Goal: Information Seeking & Learning: Check status

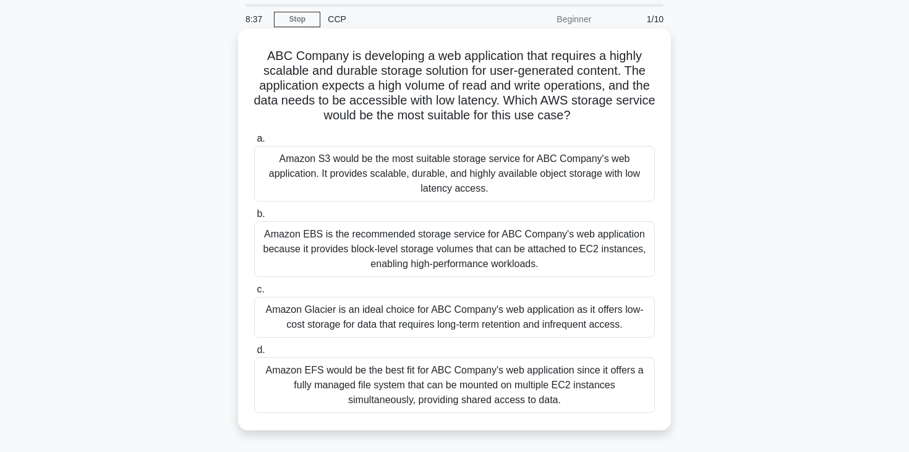
scroll to position [40, 0]
click at [281, 265] on div "Amazon EBS is the recommended storage service for ABC Company's web application…" at bounding box center [454, 250] width 400 height 56
click at [254, 219] on input "b. Amazon EBS is the recommended storage service for ABC Company's web applicat…" at bounding box center [254, 215] width 0 height 8
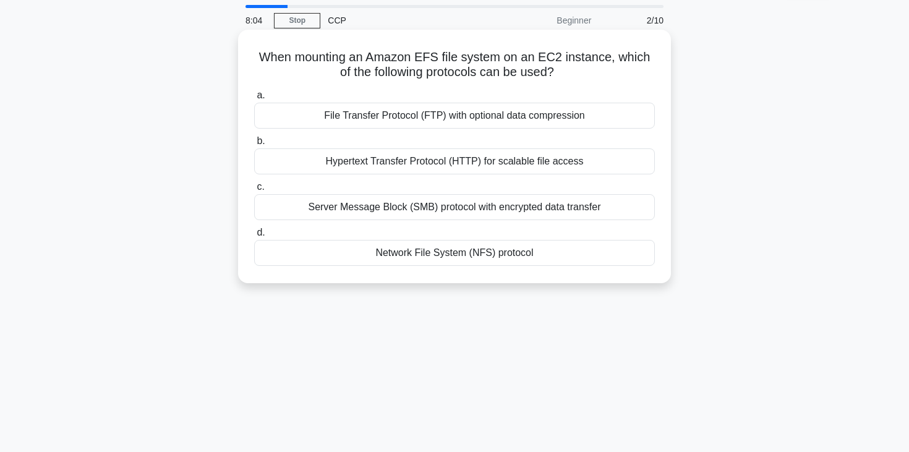
scroll to position [0, 0]
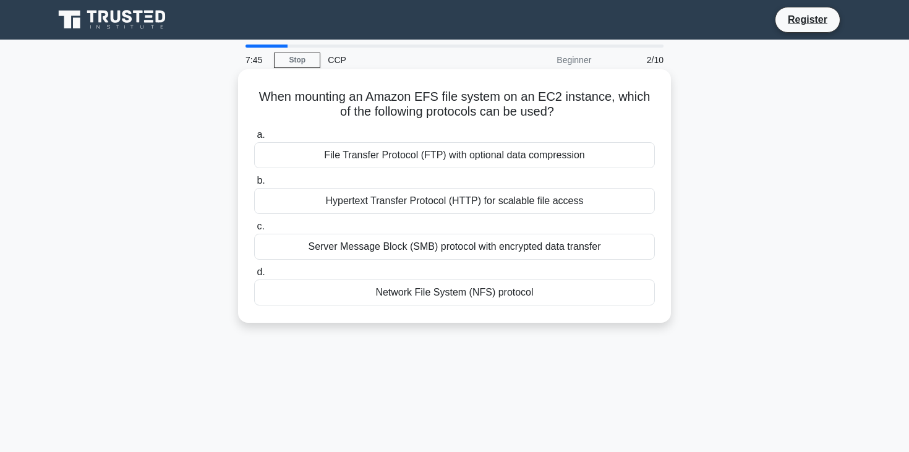
click at [445, 151] on div "File Transfer Protocol (FTP) with optional data compression" at bounding box center [454, 155] width 400 height 26
click at [254, 139] on input "a. File Transfer Protocol (FTP) with optional data compression" at bounding box center [254, 135] width 0 height 8
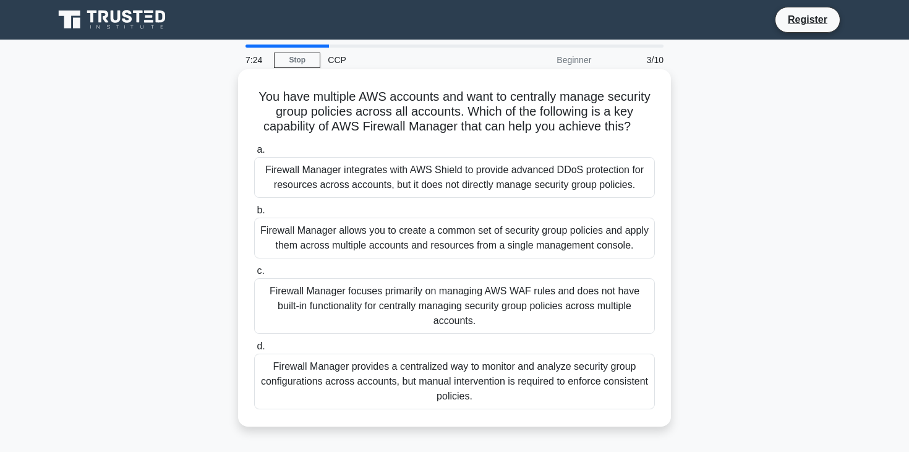
click at [460, 286] on div "Firewall Manager focuses primarily on managing AWS WAF rules and does not have …" at bounding box center [454, 306] width 400 height 56
click at [254, 275] on input "c. Firewall Manager focuses primarily on managing AWS WAF rules and does not ha…" at bounding box center [254, 271] width 0 height 8
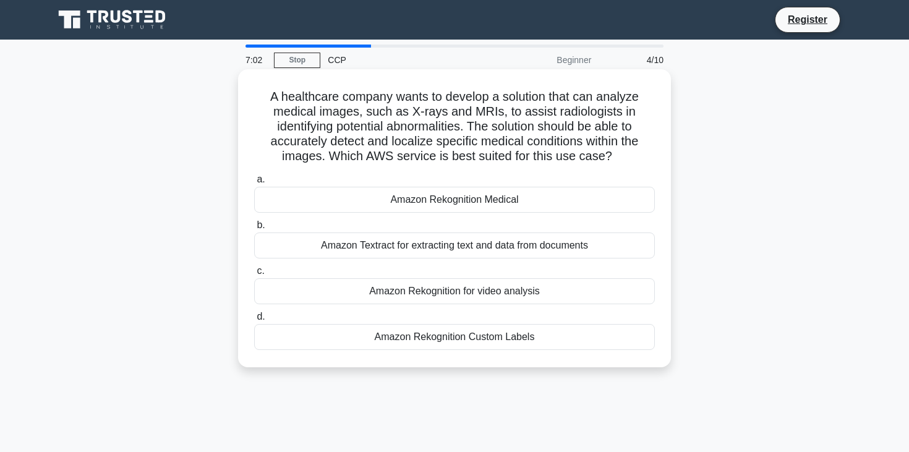
click at [461, 195] on div "Amazon Rekognition Medical" at bounding box center [454, 200] width 400 height 26
click at [254, 184] on input "a. Amazon Rekognition Medical" at bounding box center [254, 180] width 0 height 8
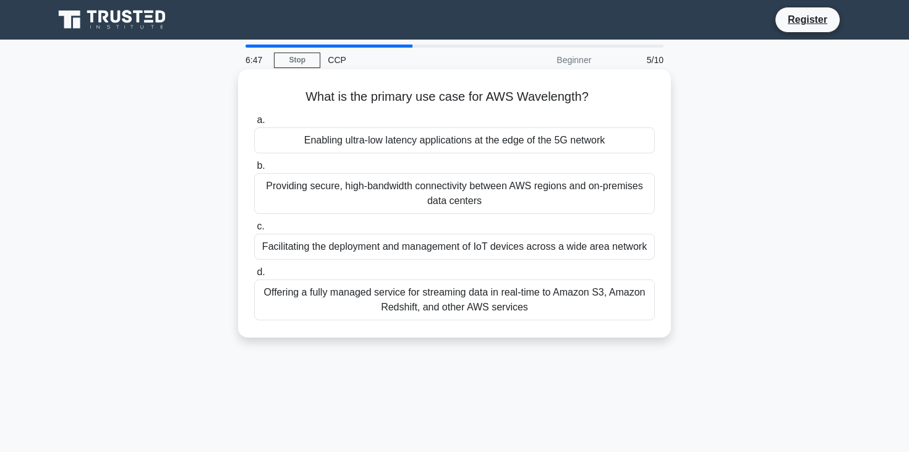
click at [464, 132] on div "Enabling ultra-low latency applications at the edge of the 5G network" at bounding box center [454, 140] width 400 height 26
click at [254, 124] on input "a. Enabling ultra-low latency applications at the edge of the 5G network" at bounding box center [254, 120] width 0 height 8
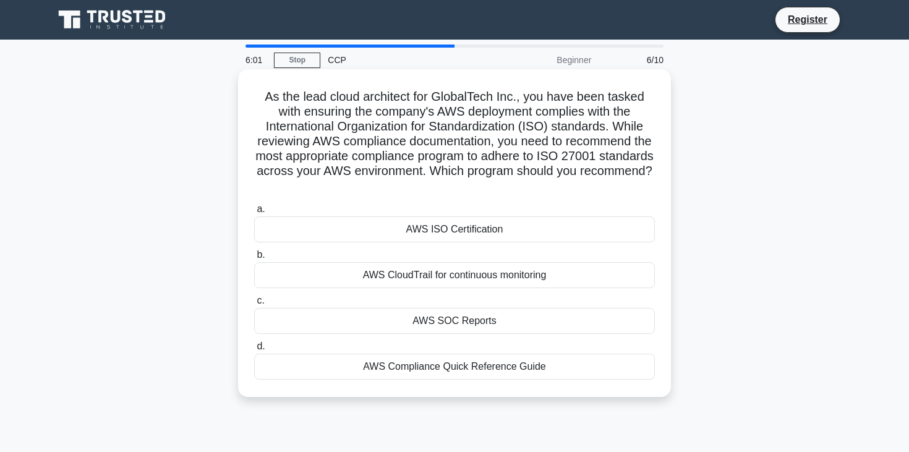
click at [397, 370] on div "AWS Compliance Quick Reference Guide" at bounding box center [454, 367] width 400 height 26
click at [254, 350] on input "d. AWS Compliance Quick Reference Guide" at bounding box center [254, 346] width 0 height 8
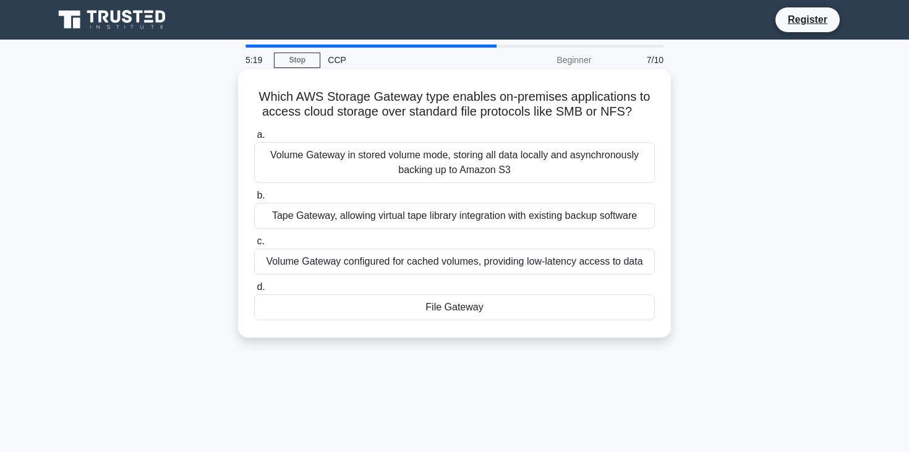
click at [413, 268] on div "Volume Gateway configured for cached volumes, providing low-latency access to d…" at bounding box center [454, 261] width 400 height 26
click at [254, 245] on input "c. Volume Gateway configured for cached volumes, providing low-latency access t…" at bounding box center [254, 241] width 0 height 8
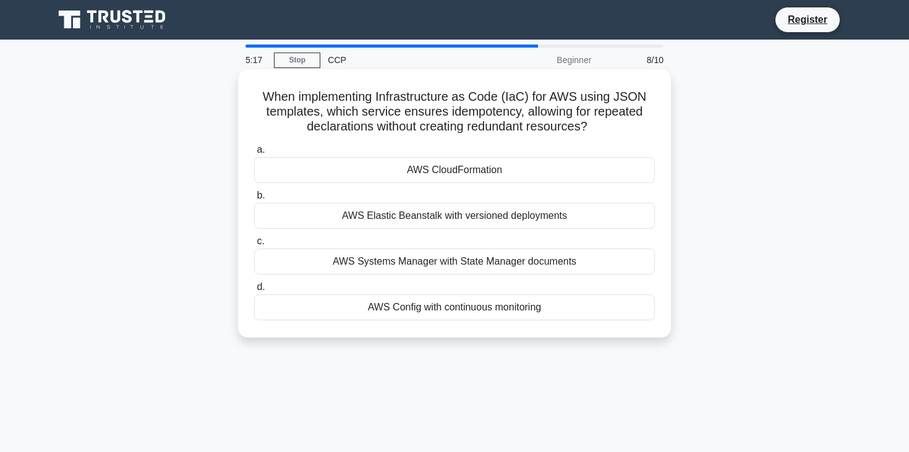
drag, startPoint x: 345, startPoint y: 104, endPoint x: 517, endPoint y: 113, distance: 172.1
click at [517, 114] on h5 "When implementing Infrastructure as Code (IaC) for AWS using JSON templates, wh…" at bounding box center [454, 112] width 403 height 46
click at [450, 160] on div "AWS CloudFormation" at bounding box center [454, 170] width 400 height 26
click at [254, 154] on input "a. AWS CloudFormation" at bounding box center [254, 150] width 0 height 8
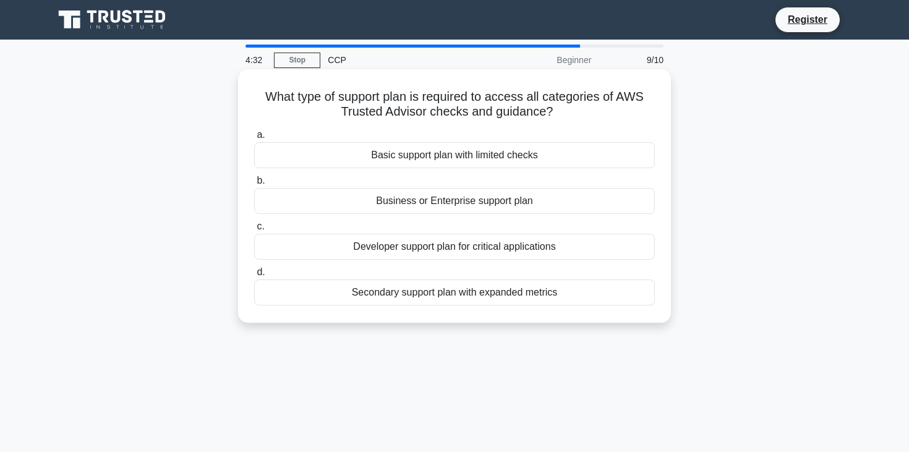
click at [413, 208] on div "Business or Enterprise support plan" at bounding box center [454, 201] width 400 height 26
click at [254, 185] on input "b. Business or Enterprise support plan" at bounding box center [254, 181] width 0 height 8
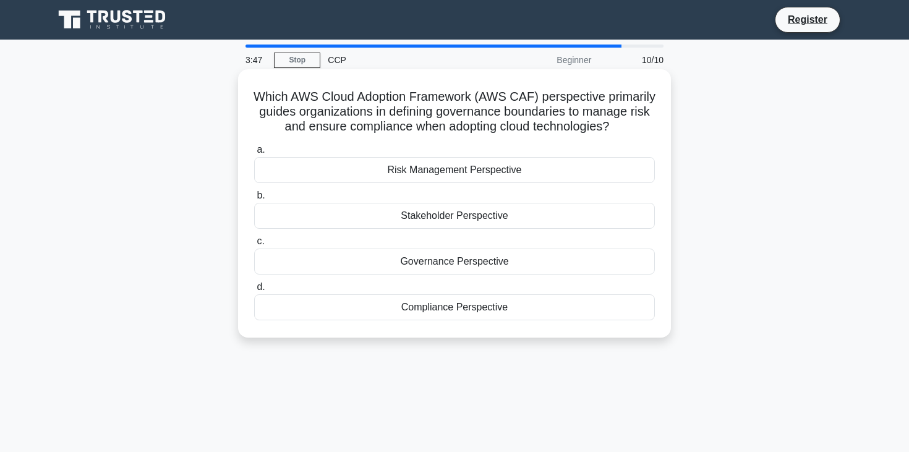
click at [433, 162] on div "Risk Management Perspective" at bounding box center [454, 170] width 400 height 26
click at [254, 154] on input "a. Risk Management Perspective" at bounding box center [254, 150] width 0 height 8
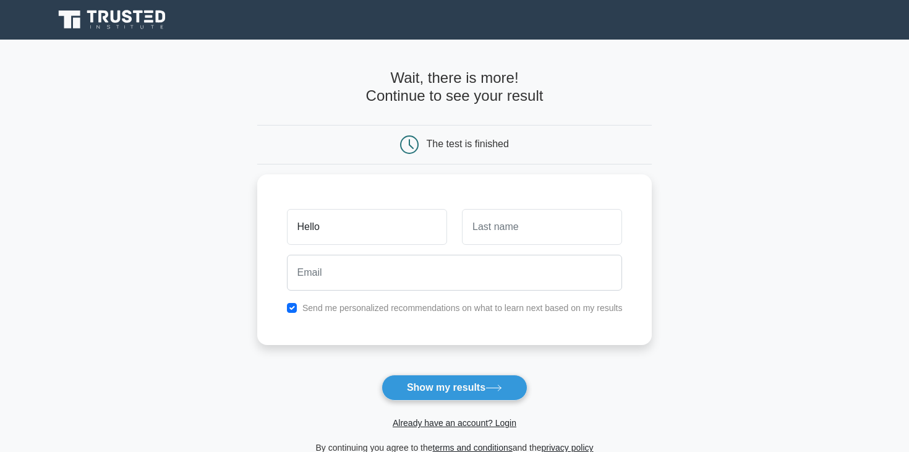
type input "Hello"
type input "Name"
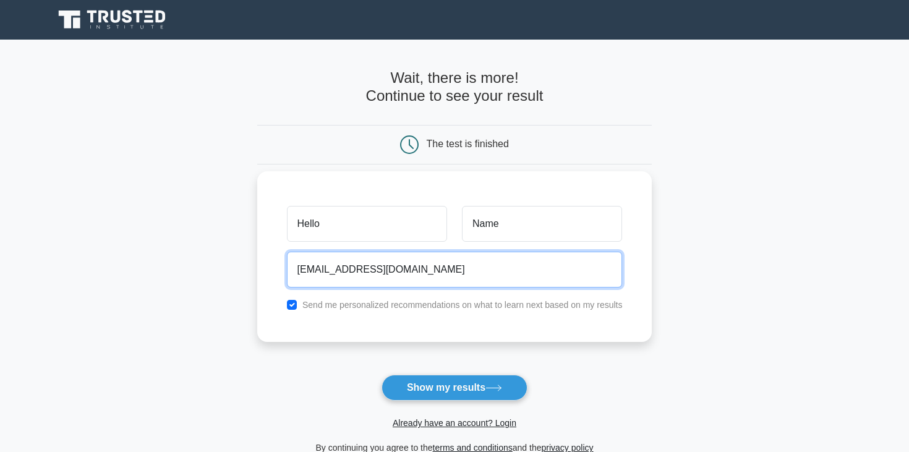
click at [388, 274] on input "[EMAIL_ADDRESS][DOMAIN_NAME]" at bounding box center [455, 270] width 336 height 36
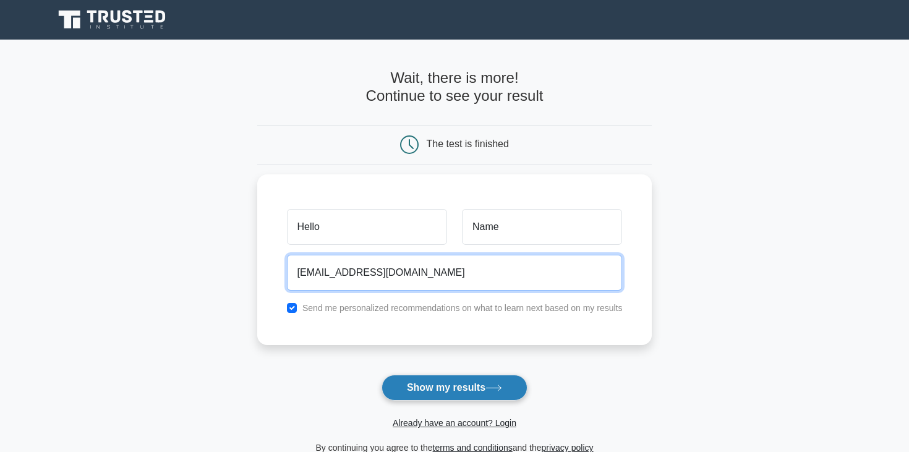
type input "[EMAIL_ADDRESS][DOMAIN_NAME]"
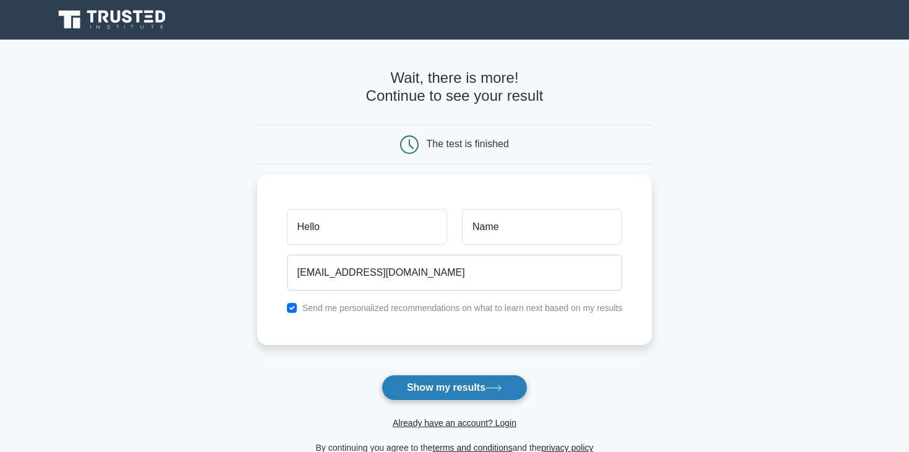
click at [416, 384] on button "Show my results" at bounding box center [454, 388] width 146 height 26
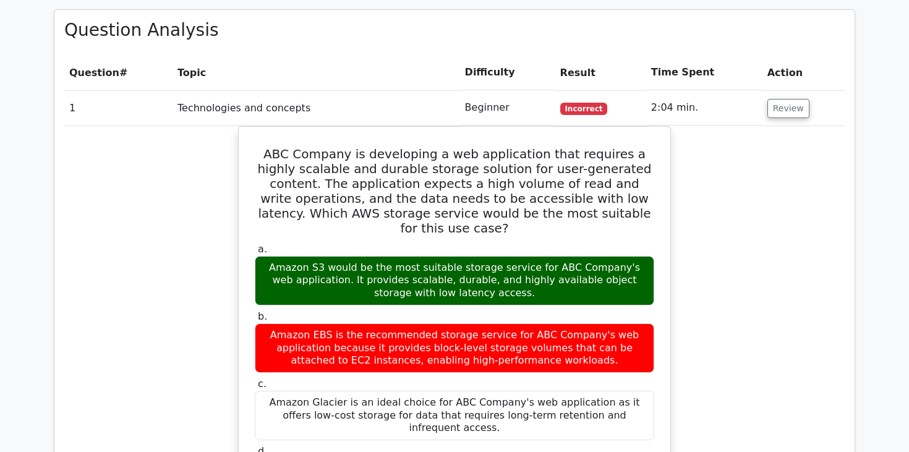
scroll to position [902, 0]
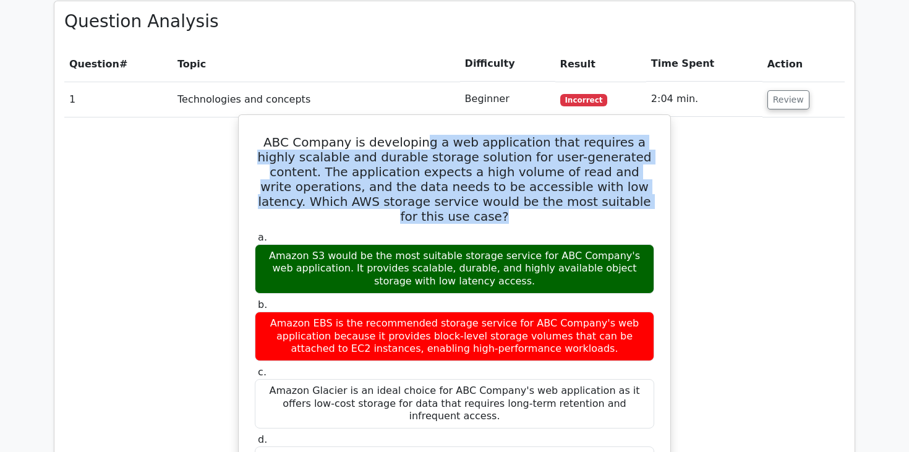
drag, startPoint x: 414, startPoint y: 102, endPoint x: 473, endPoint y: 177, distance: 95.1
click at [473, 177] on div "ABC Company is developing a web application that requires a highly scalable and…" at bounding box center [455, 412] width 422 height 585
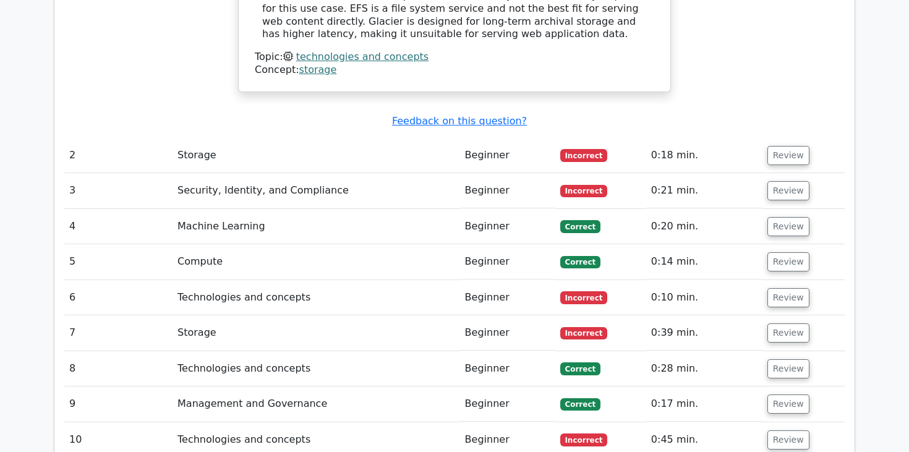
scroll to position [1522, 0]
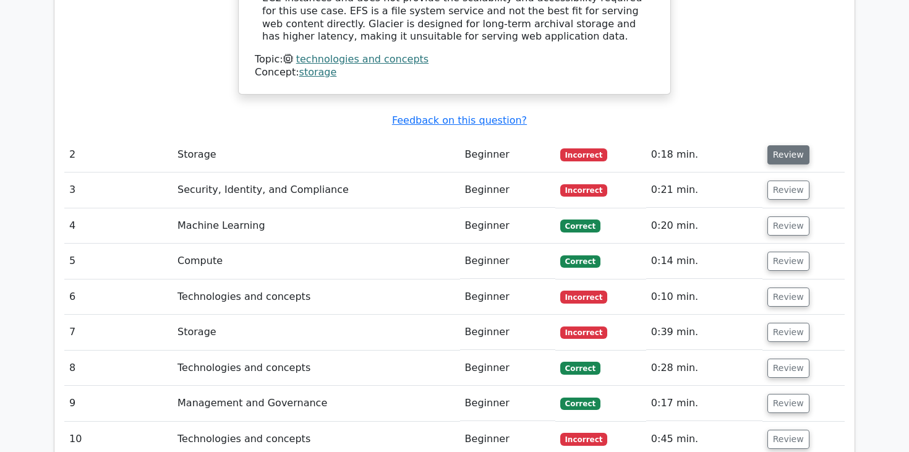
click at [782, 145] on button "Review" at bounding box center [788, 154] width 42 height 19
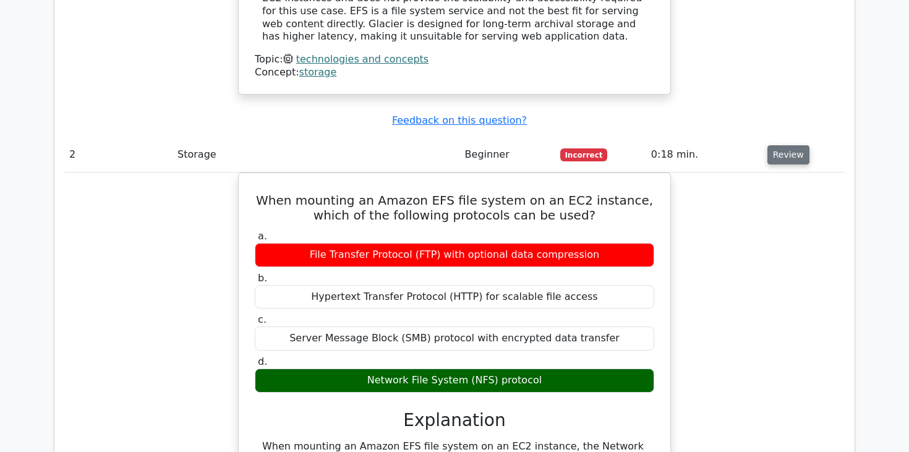
click at [782, 145] on button "Review" at bounding box center [788, 154] width 42 height 19
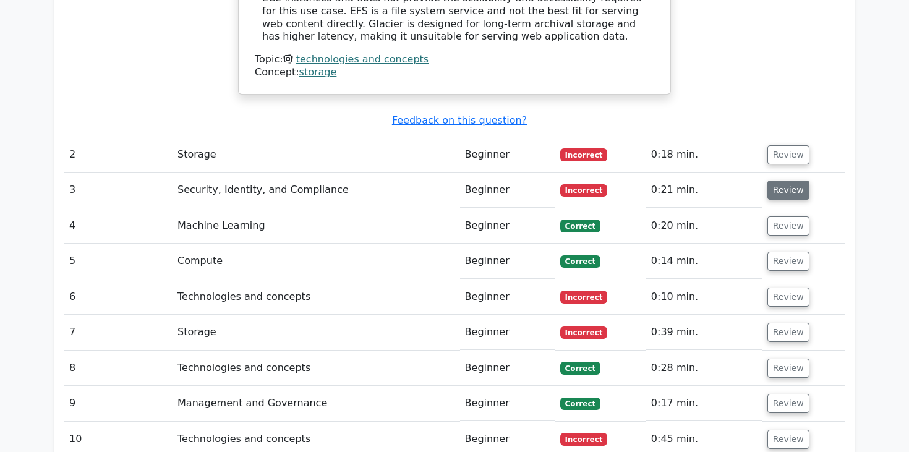
click at [781, 180] on button "Review" at bounding box center [788, 189] width 42 height 19
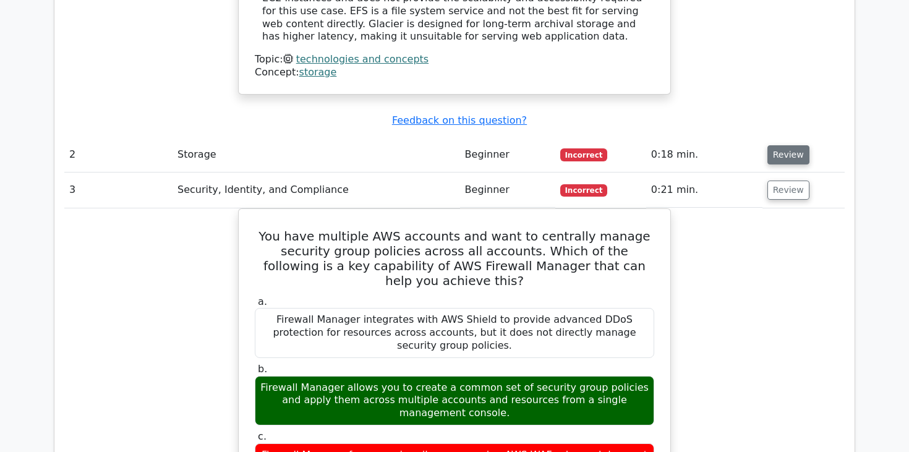
click at [788, 145] on button "Review" at bounding box center [788, 154] width 42 height 19
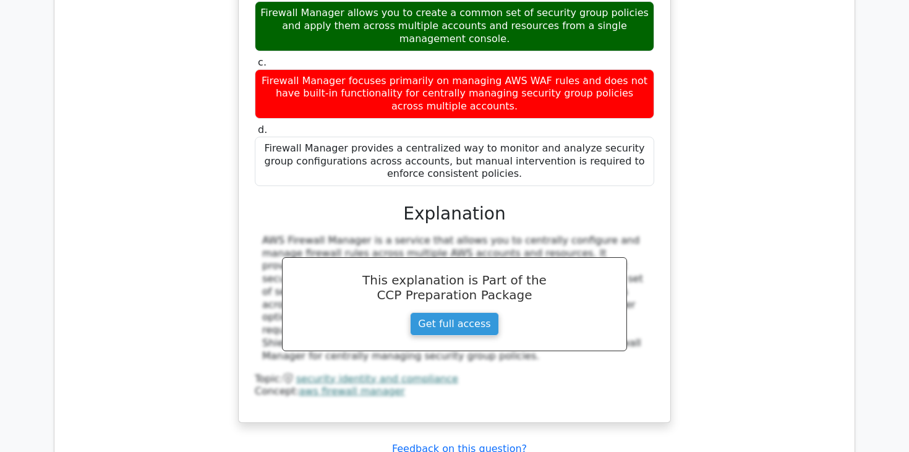
scroll to position [2465, 0]
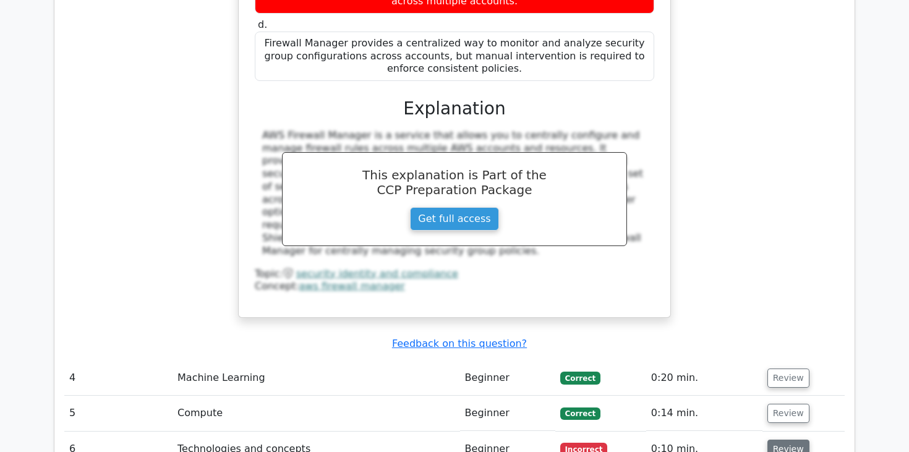
click at [771, 439] on button "Review" at bounding box center [788, 448] width 42 height 19
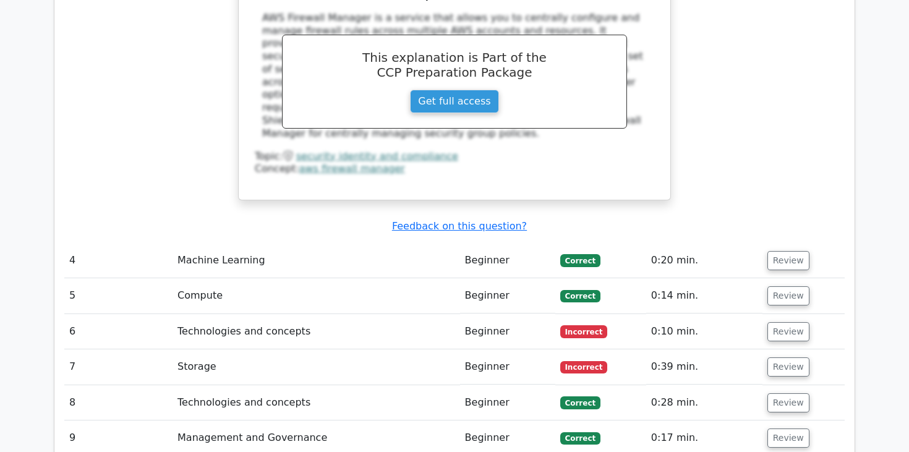
scroll to position [2583, 0]
click at [777, 321] on button "Review" at bounding box center [788, 330] width 42 height 19
click at [776, 321] on button "Review" at bounding box center [788, 330] width 42 height 19
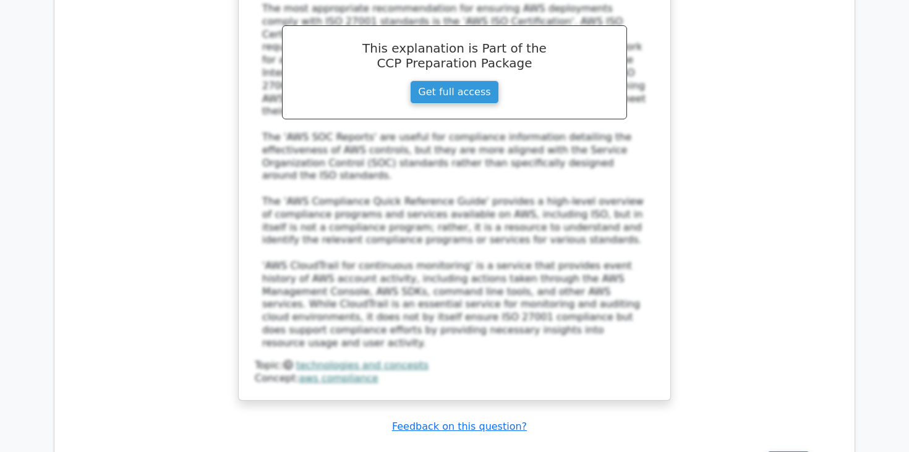
scroll to position [3286, 0]
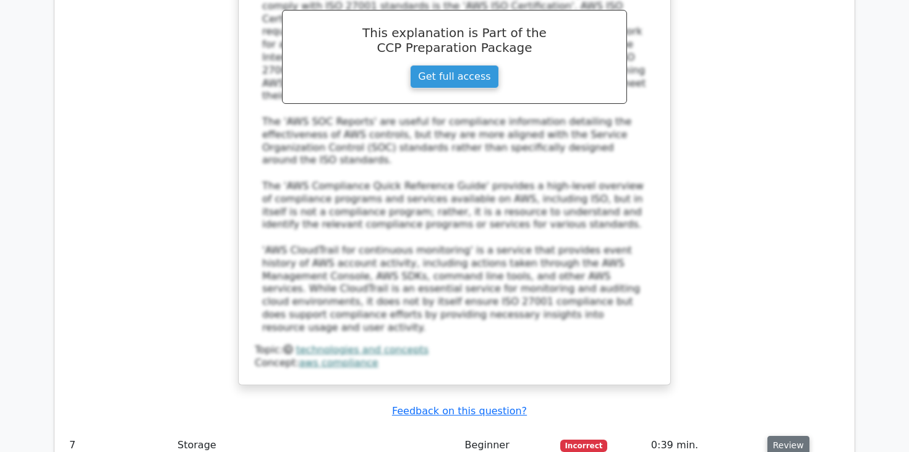
click at [776, 436] on button "Review" at bounding box center [788, 445] width 42 height 19
click at [767, 436] on button "Review" at bounding box center [788, 445] width 42 height 19
click at [784, 436] on button "Review" at bounding box center [788, 445] width 42 height 19
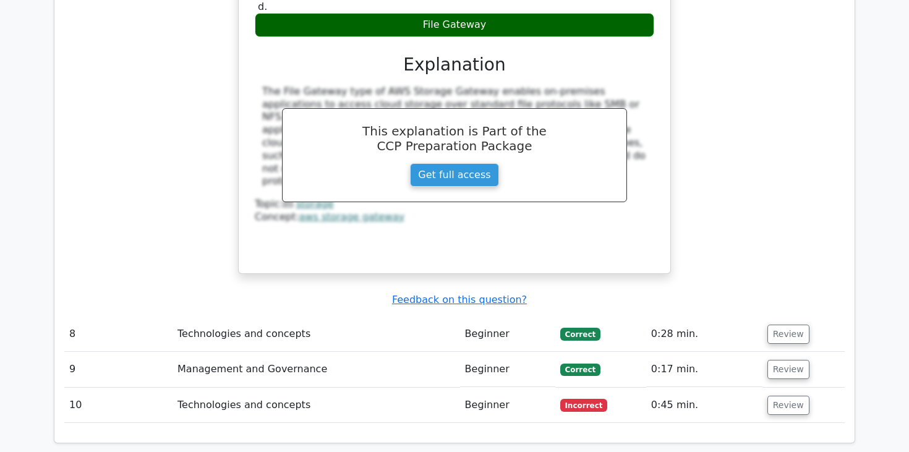
scroll to position [3988, 0]
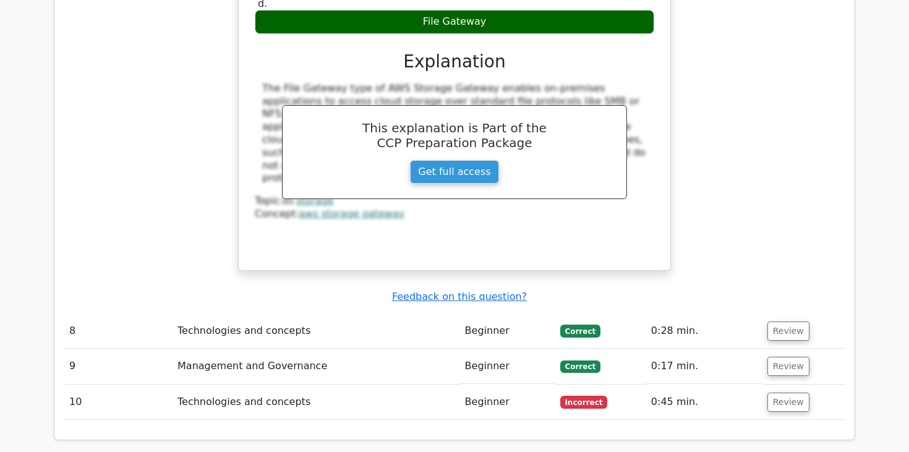
click at [791, 384] on td "Review" at bounding box center [803, 401] width 82 height 35
click at [784, 392] on button "Review" at bounding box center [788, 401] width 42 height 19
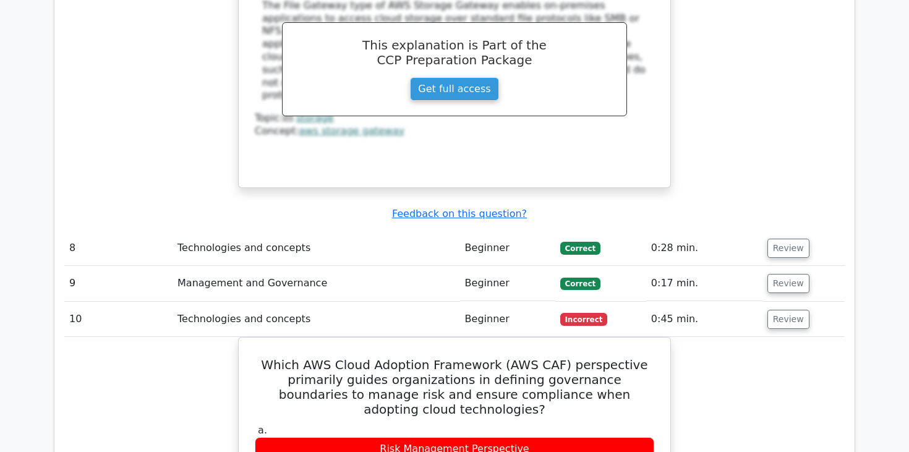
scroll to position [4072, 0]
